Goal: Information Seeking & Learning: Learn about a topic

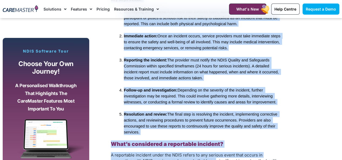
scroll to position [525, 0]
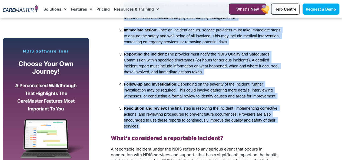
drag, startPoint x: 111, startPoint y: 31, endPoint x: 152, endPoint y: 124, distance: 102.0
copy div "Key steps include: Identifying an incident: Any event that involves harm, abuse…"
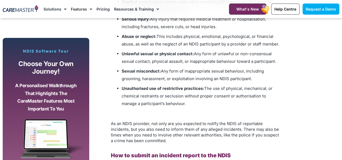
scroll to position [687, 0]
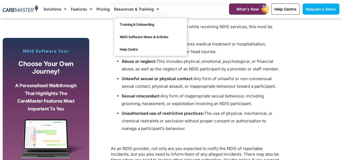
drag, startPoint x: 171, startPoint y: 125, endPoint x: 110, endPoint y: 39, distance: 105.8
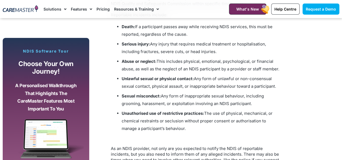
click at [111, 59] on ul "Death: If a participant passes away while receiving NDIS services, this must be…" at bounding box center [196, 77] width 170 height 109
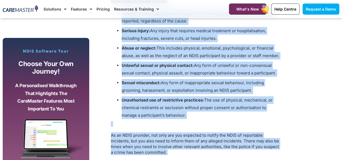
scroll to position [722, 0]
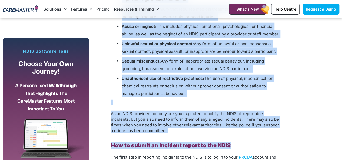
drag, startPoint x: 111, startPoint y: 64, endPoint x: 178, endPoint y: 90, distance: 72.1
copy div "Reportable incidents include: Death: If a participant passes away while receivi…"
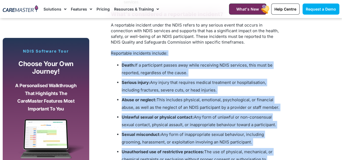
scroll to position [641, 0]
